Goal: Navigation & Orientation: Find specific page/section

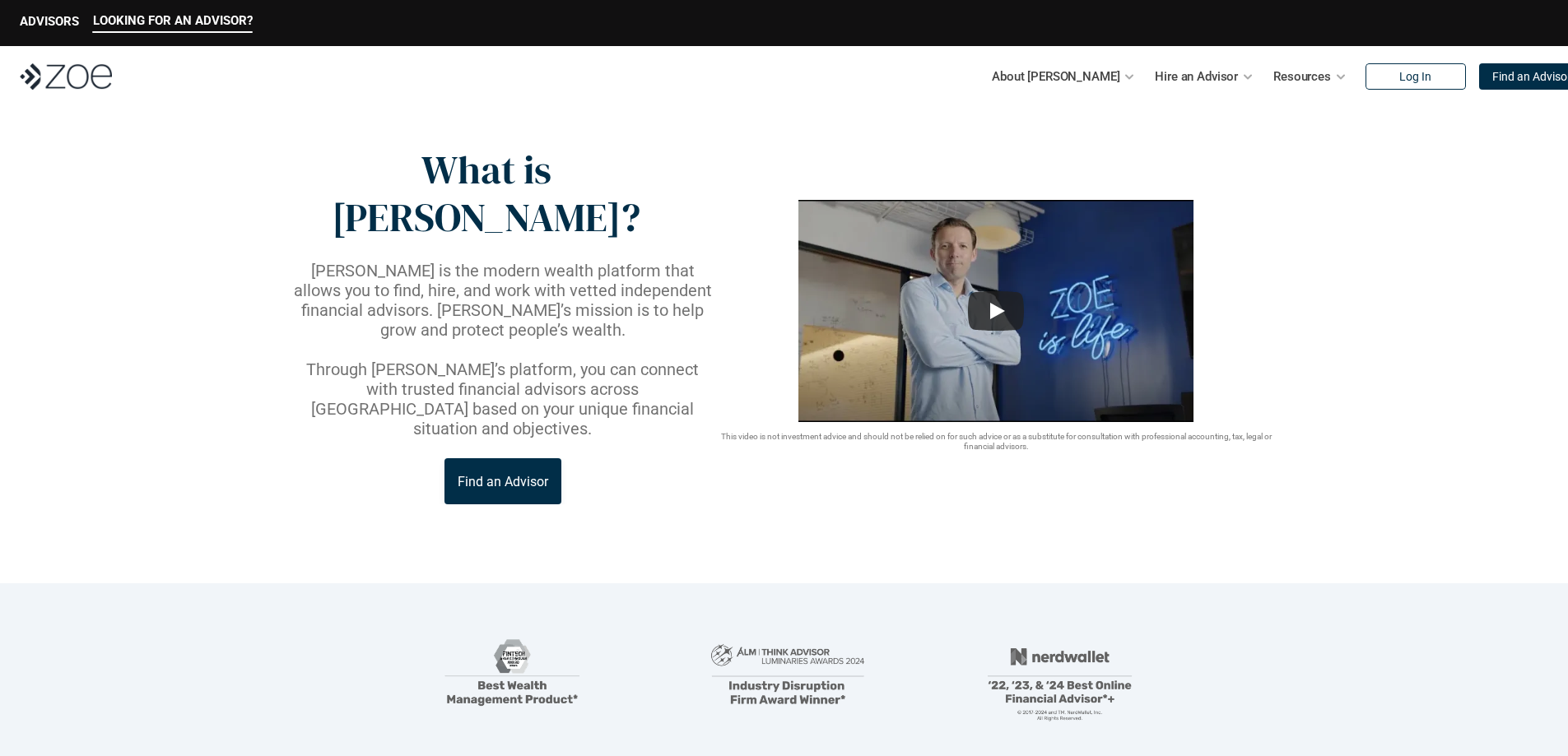
click at [1389, 61] on div "About [PERSON_NAME] Hire an Advisor Resources Log In Find an Advisor" at bounding box center [1287, 76] width 521 height 33
click at [1399, 70] on p "Log In" at bounding box center [1415, 76] width 32 height 14
click at [1399, 76] on p "Log In" at bounding box center [1415, 76] width 32 height 14
